Goal: Transaction & Acquisition: Subscribe to service/newsletter

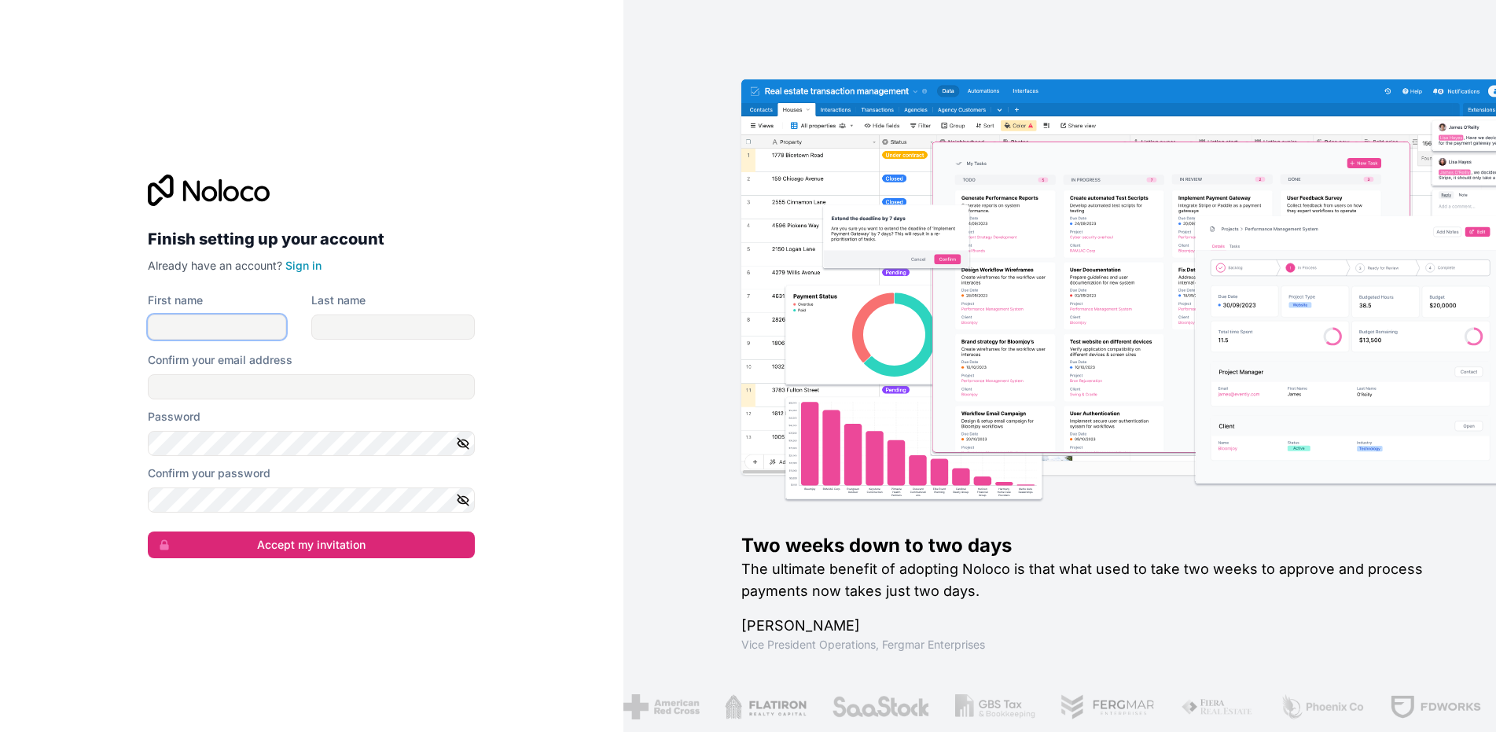
click at [188, 324] on input "First name" at bounding box center [217, 326] width 138 height 25
type input "*****"
click at [355, 321] on input "Last name" at bounding box center [393, 326] width 164 height 25
type input "*********"
click at [258, 391] on input "Confirm your email address" at bounding box center [311, 386] width 327 height 25
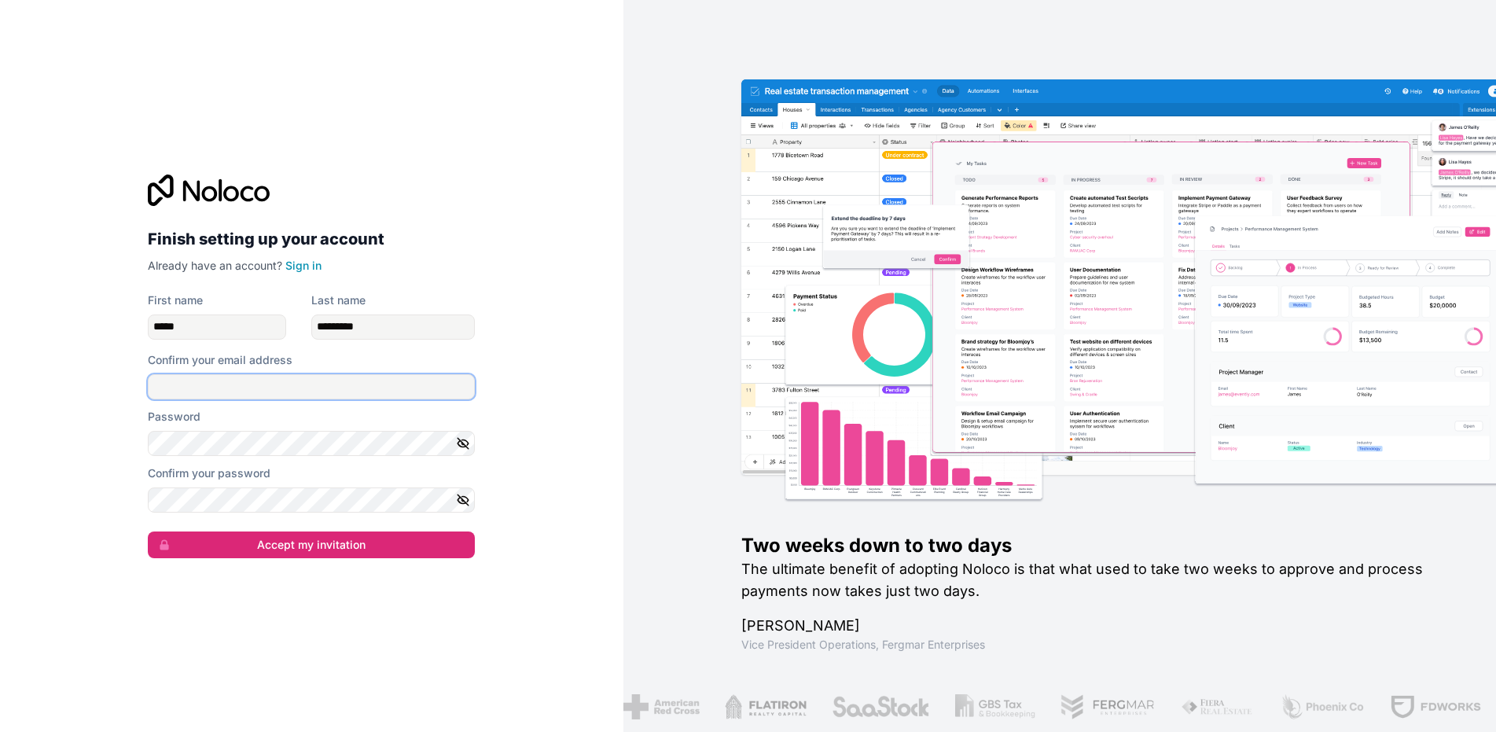
type input "**********"
click at [296, 553] on button "Accept my invitation" at bounding box center [311, 544] width 327 height 27
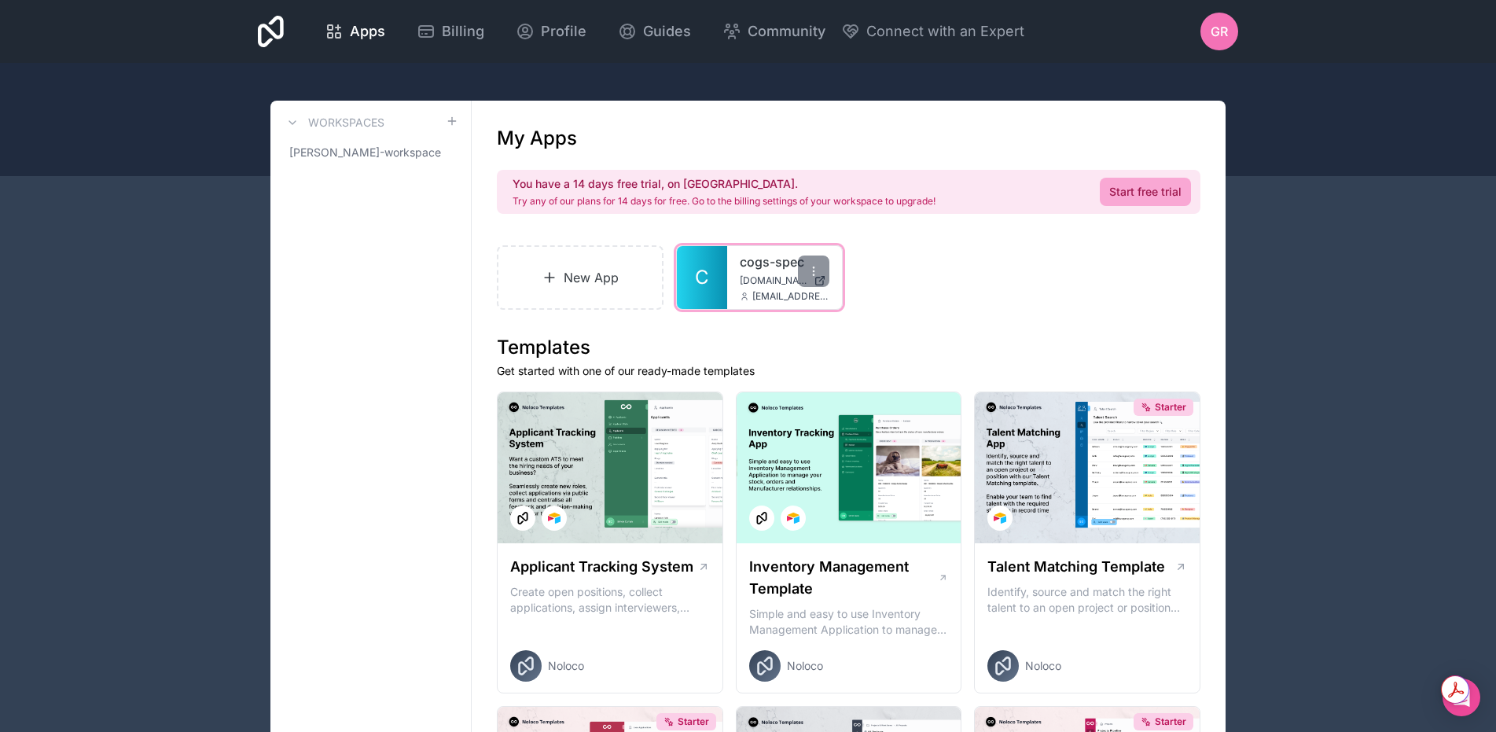
click at [759, 266] on link "cogs-spec" at bounding box center [785, 261] width 90 height 19
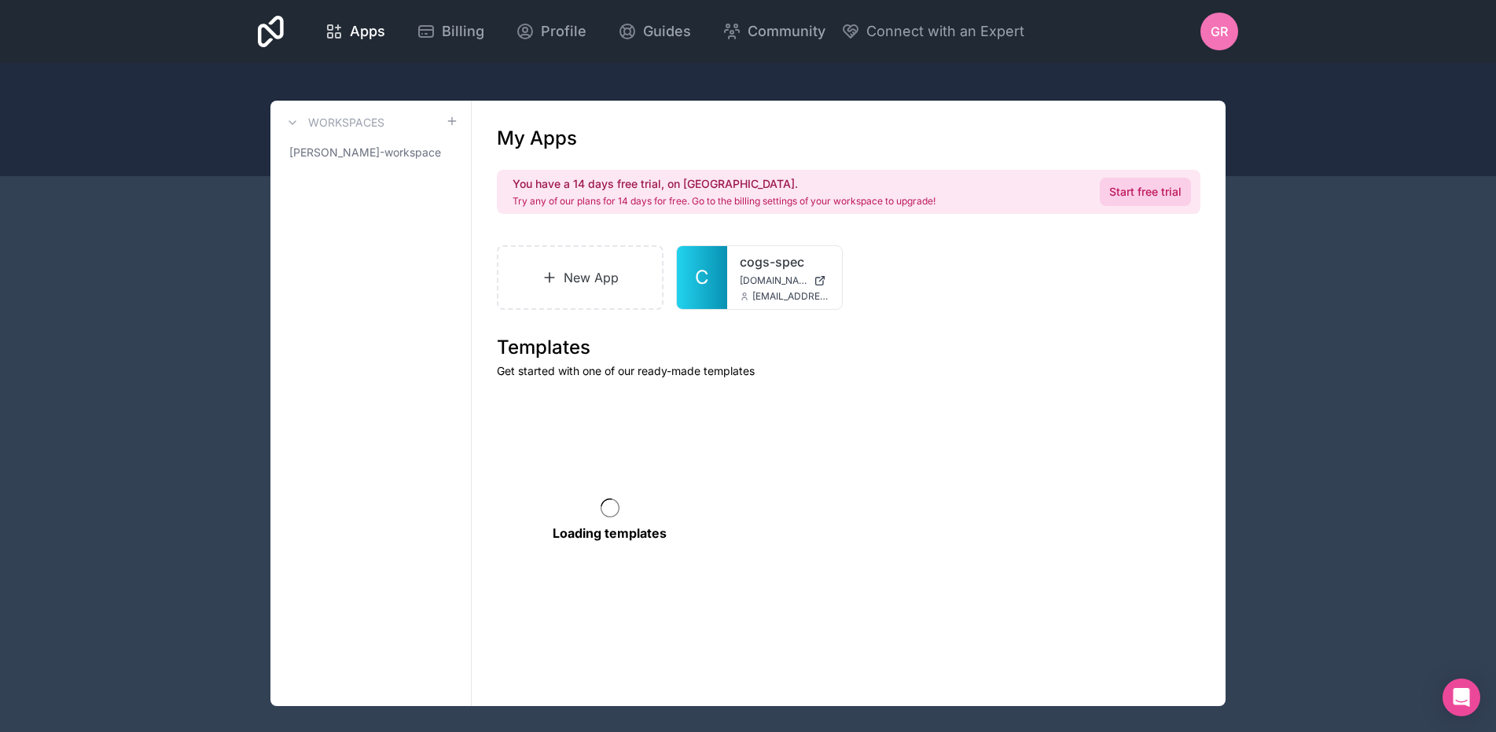
click at [1138, 200] on link "Start free trial" at bounding box center [1145, 192] width 91 height 28
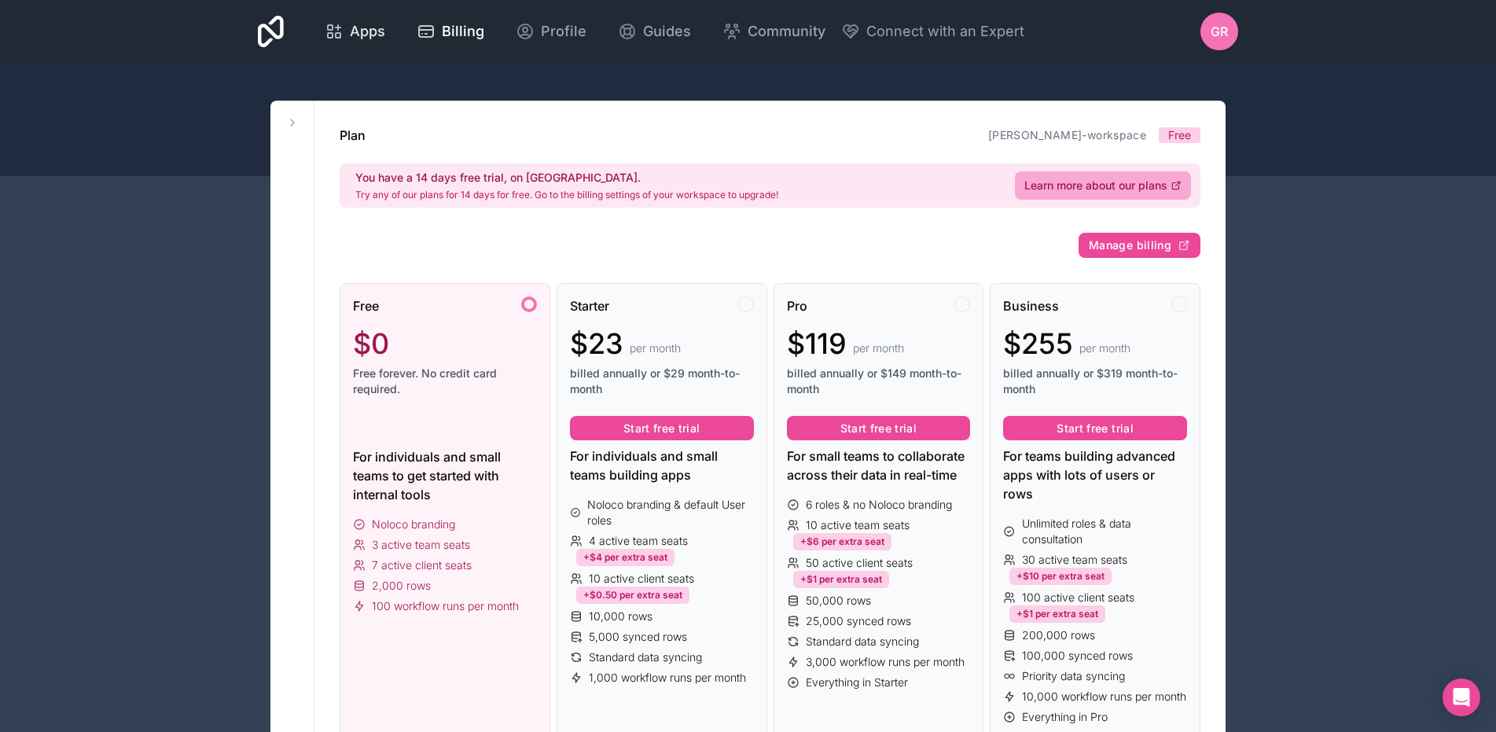
click at [348, 33] on div "Apps" at bounding box center [355, 31] width 61 height 22
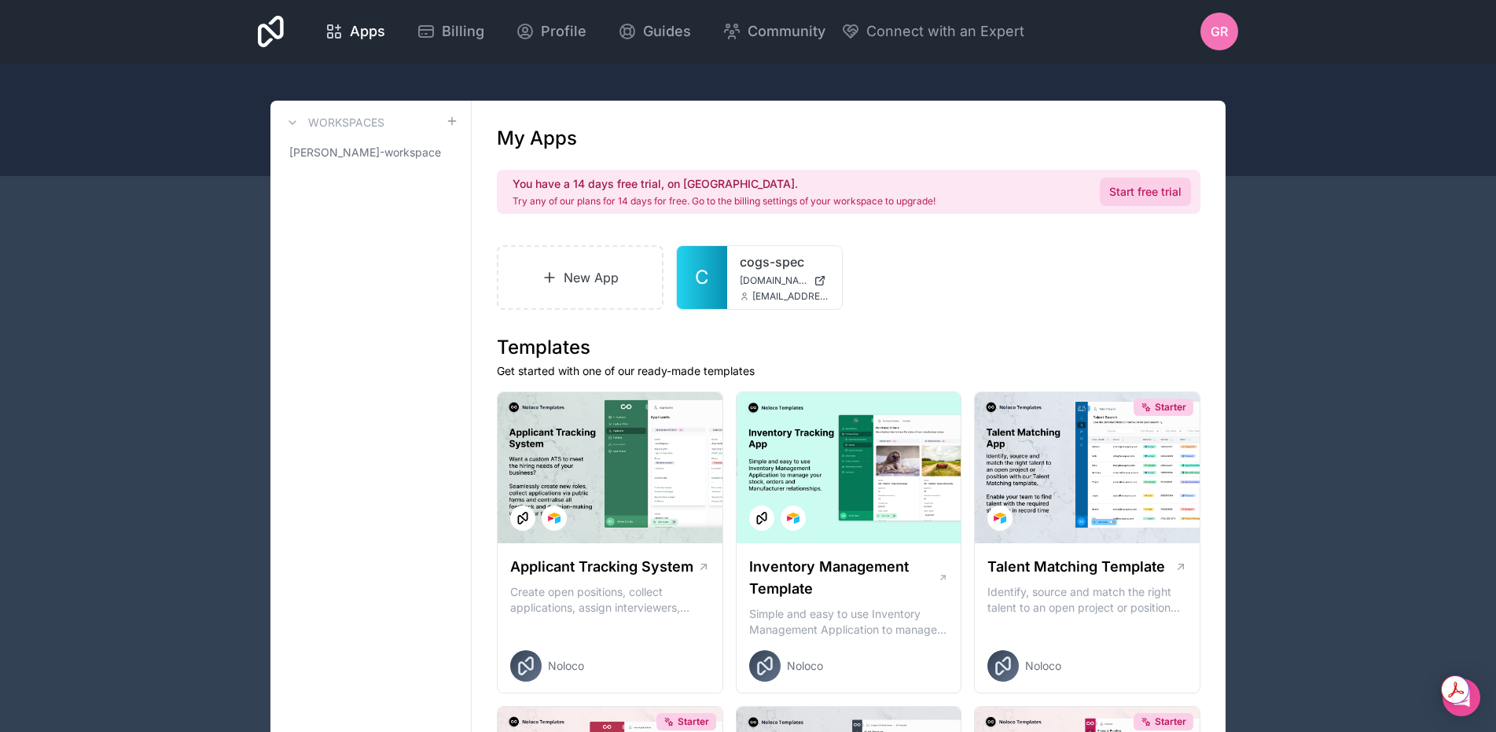
click at [1123, 194] on link "Start free trial" at bounding box center [1145, 192] width 91 height 28
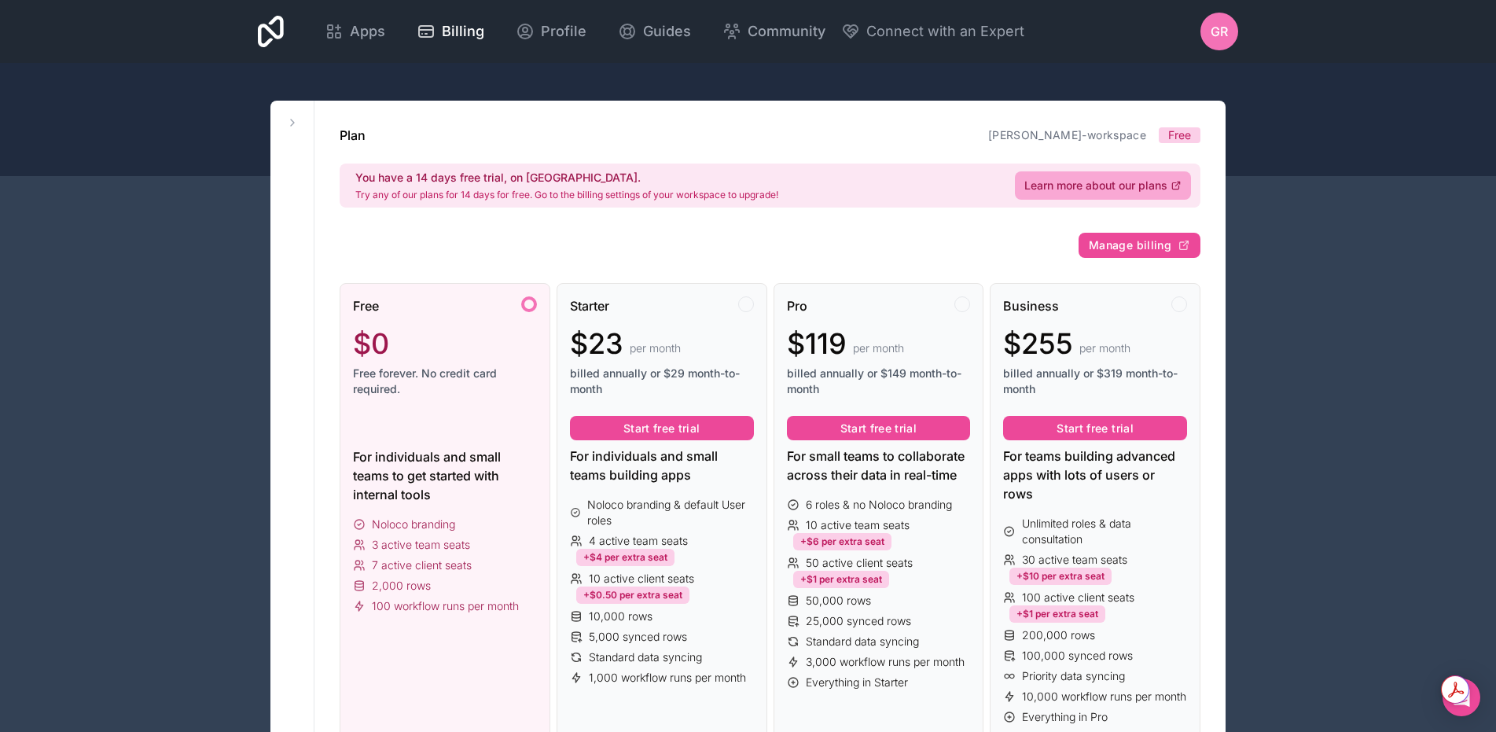
click at [486, 333] on div "$0" at bounding box center [445, 343] width 184 height 31
click at [502, 320] on div "Free $0 Free forever. No credit card required." at bounding box center [445, 352] width 184 height 113
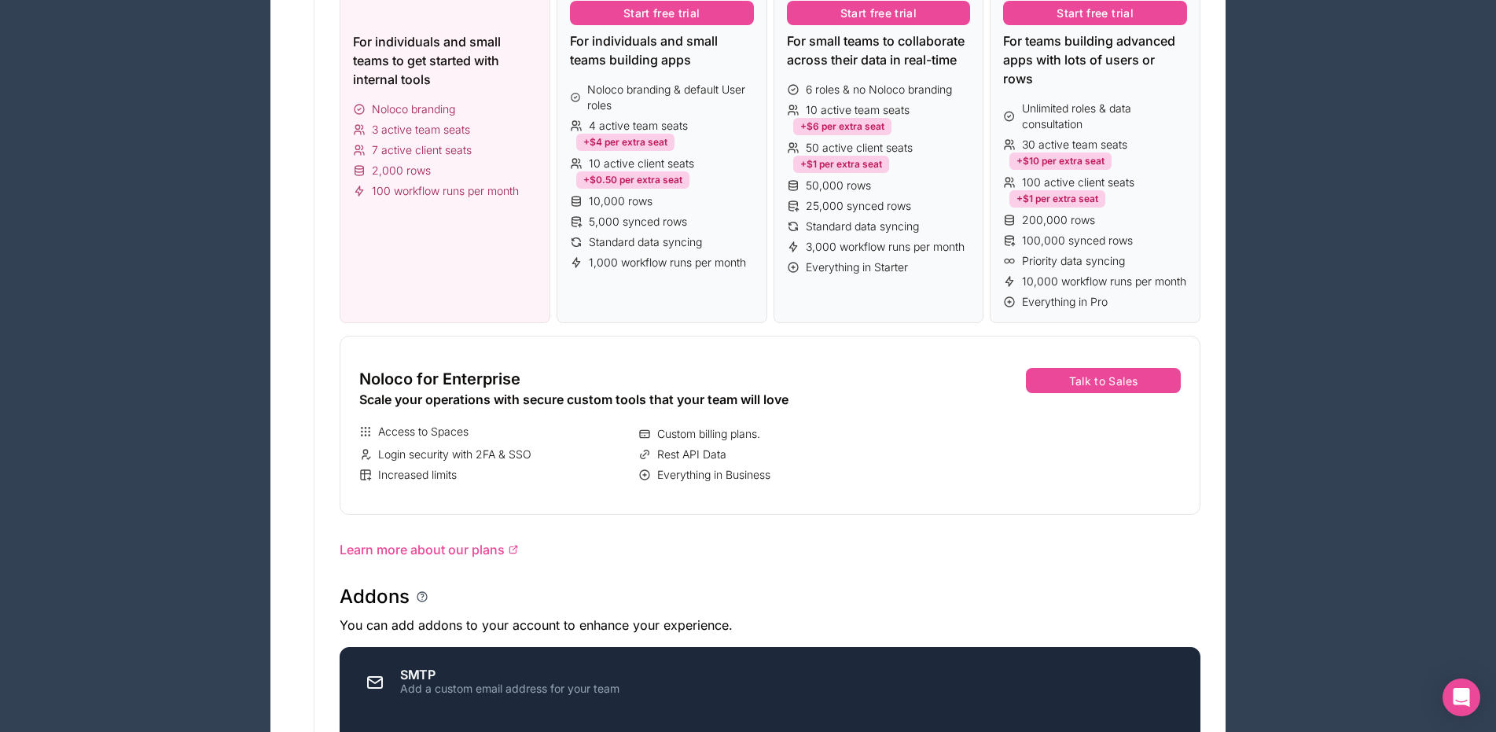
scroll to position [407, 0]
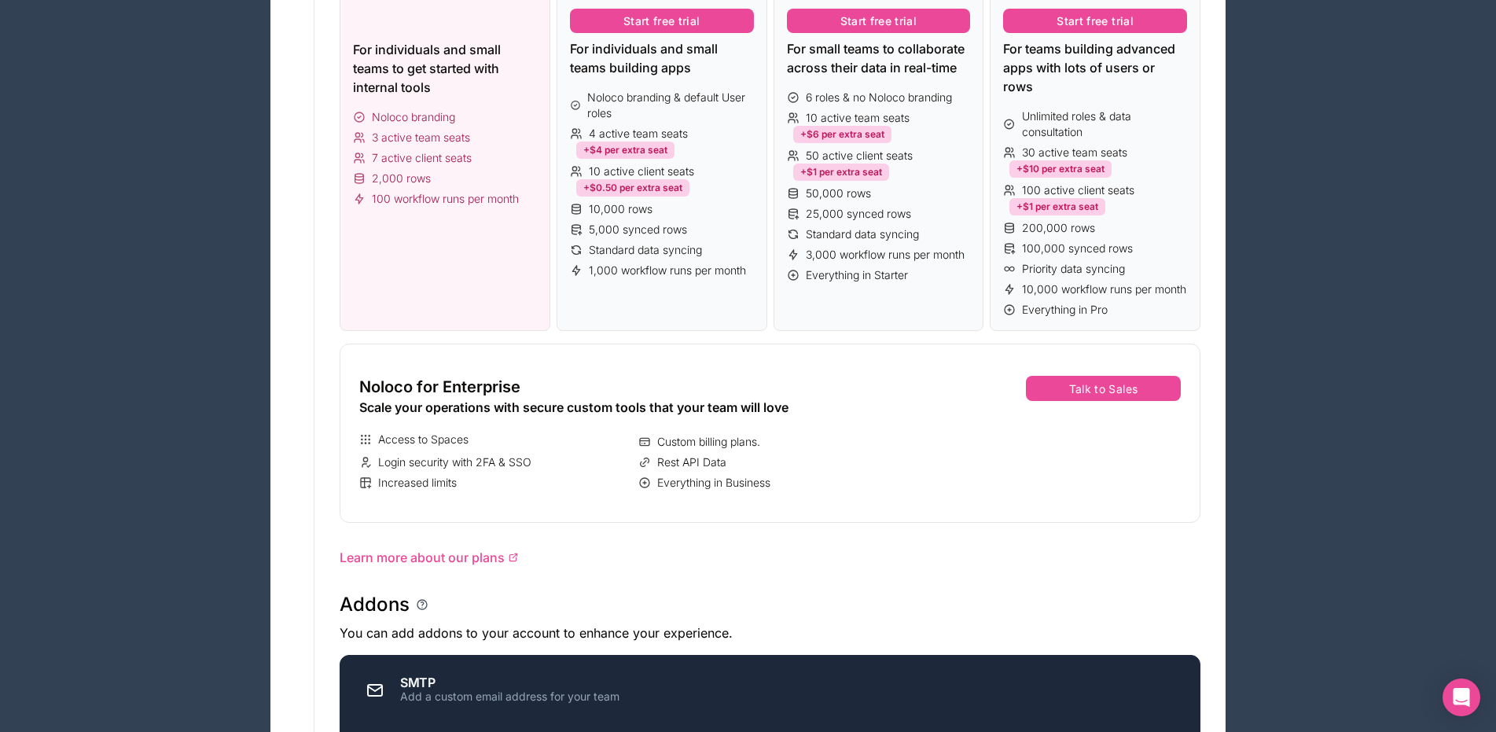
click at [467, 311] on div "Free $0 Free forever. No credit card required. For individuals and small teams …" at bounding box center [445, 104] width 211 height 456
click at [656, 307] on div "Starter $23 per month billed annually or $29 month-to-month Start free trial Fo…" at bounding box center [662, 104] width 211 height 456
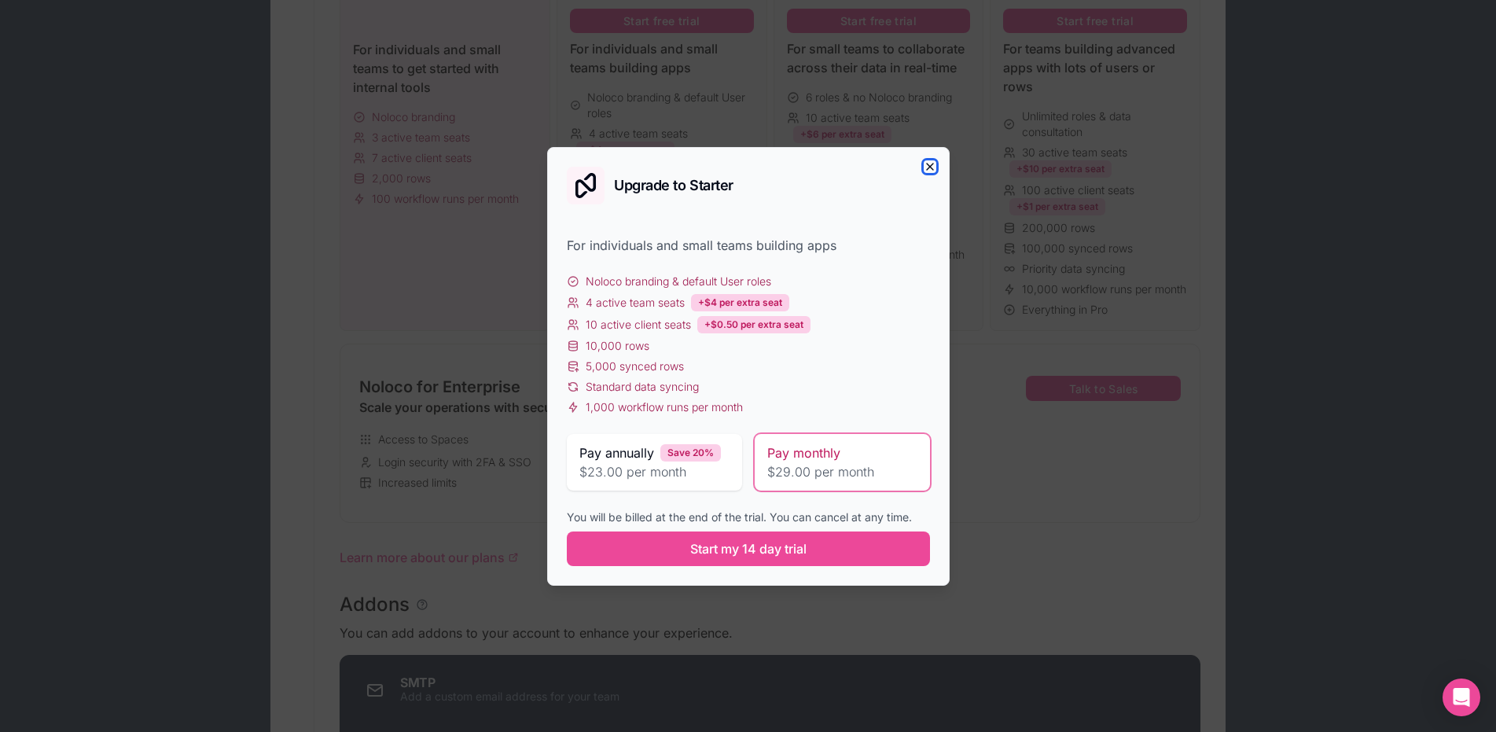
click at [928, 163] on icon "button" at bounding box center [930, 166] width 13 height 13
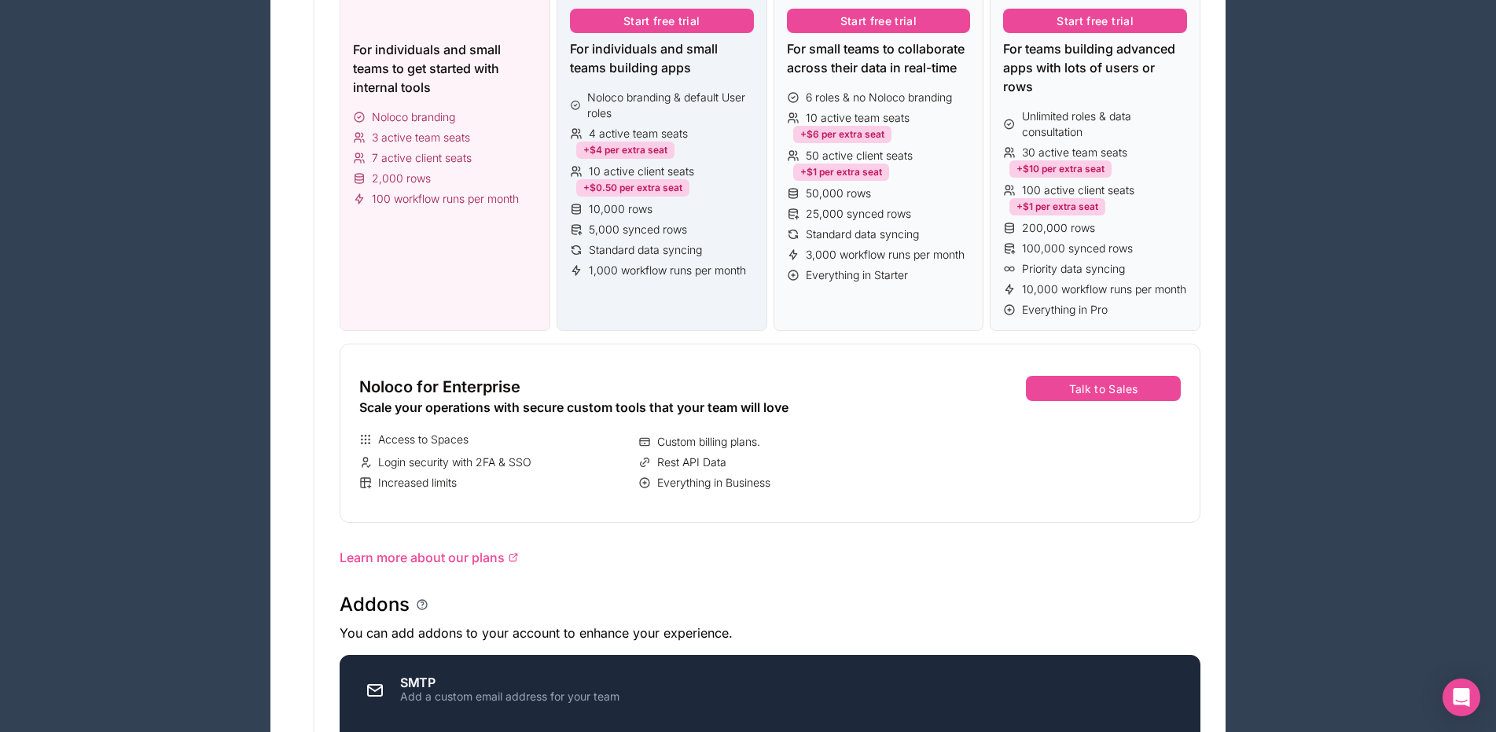
click at [606, 282] on div "Starter $23 per month billed annually or $29 month-to-month Start free trial Fo…" at bounding box center [662, 104] width 211 height 456
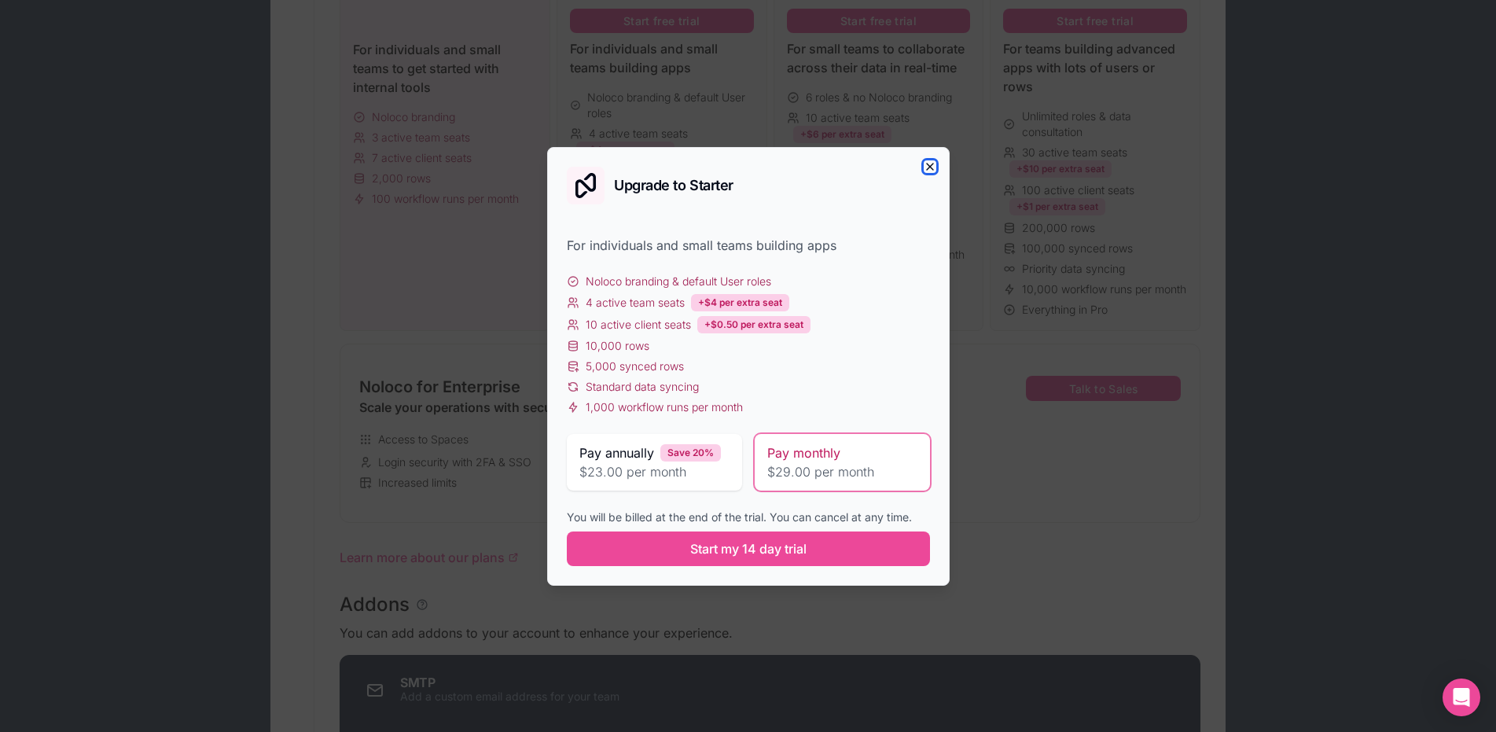
click at [928, 165] on icon "button" at bounding box center [930, 167] width 6 height 6
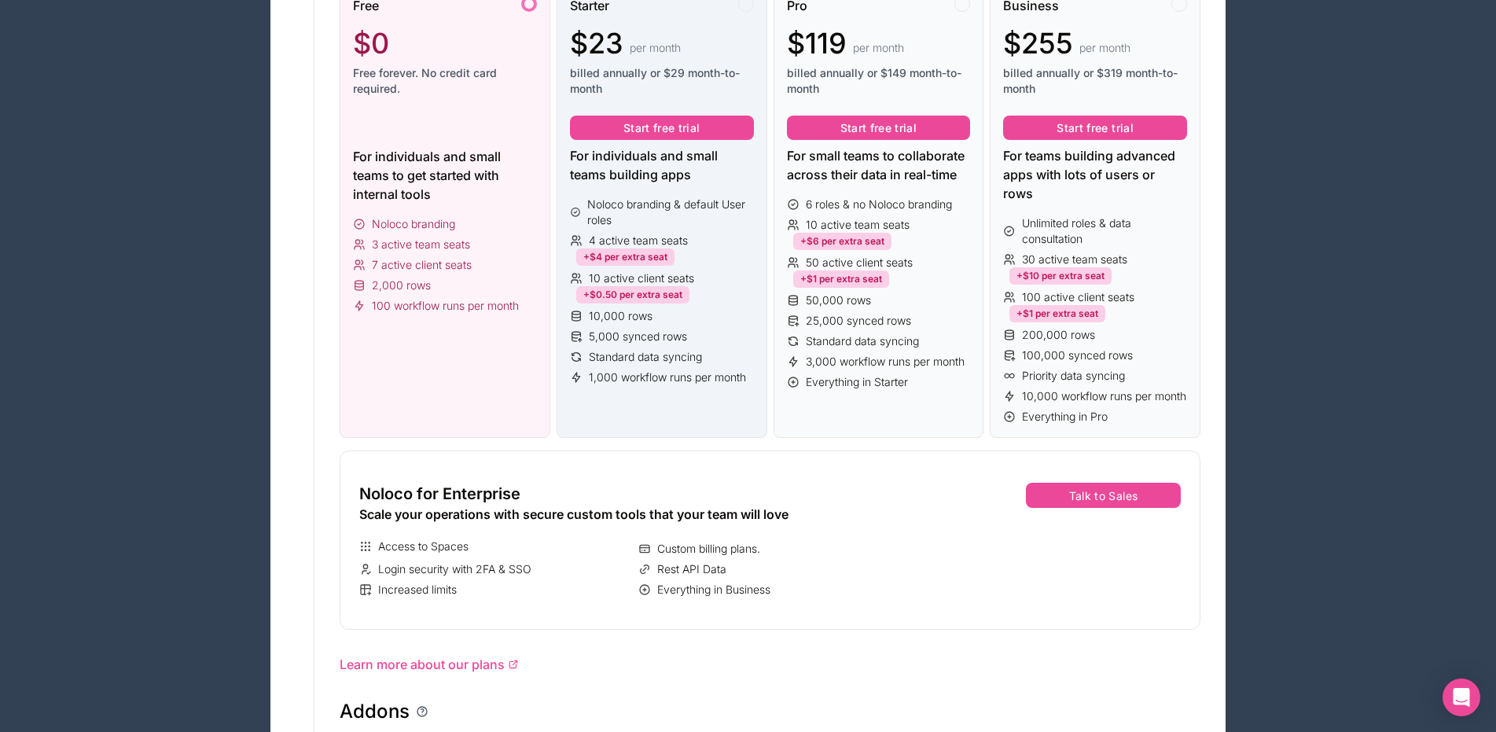
scroll to position [307, 0]
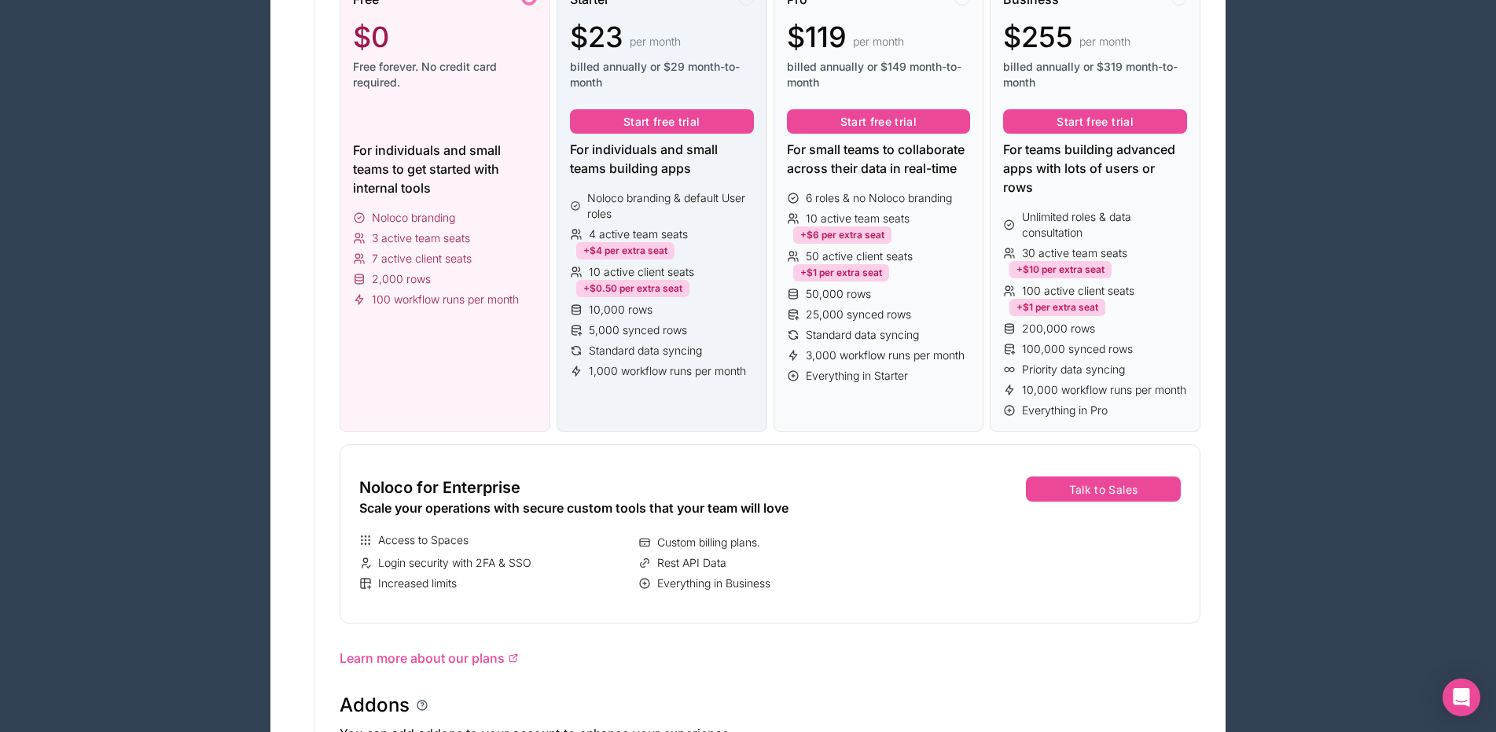
click at [660, 369] on span "1,000 workflow runs per month" at bounding box center [667, 371] width 157 height 16
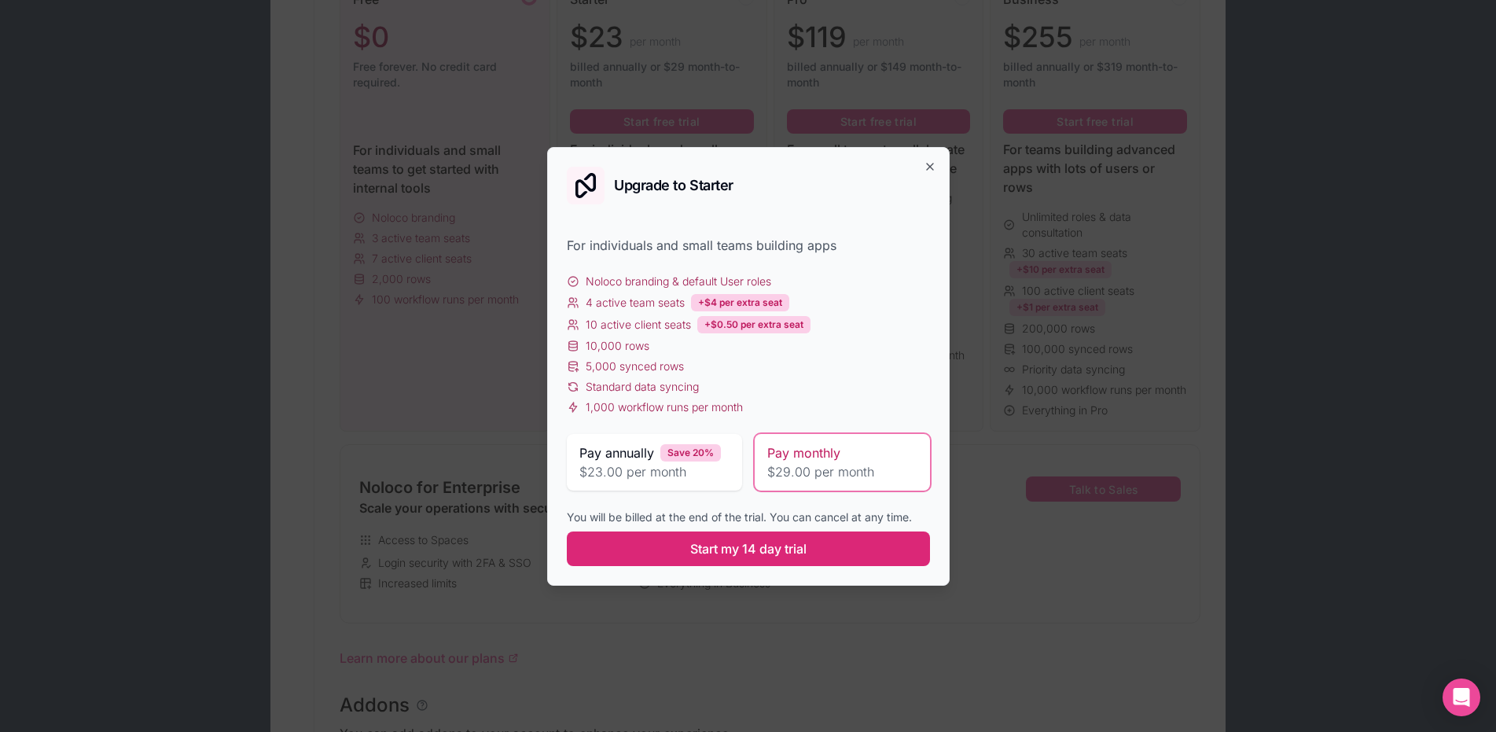
click at [746, 548] on span "Start my 14 day trial" at bounding box center [748, 548] width 116 height 19
